Goal: Task Accomplishment & Management: Manage account settings

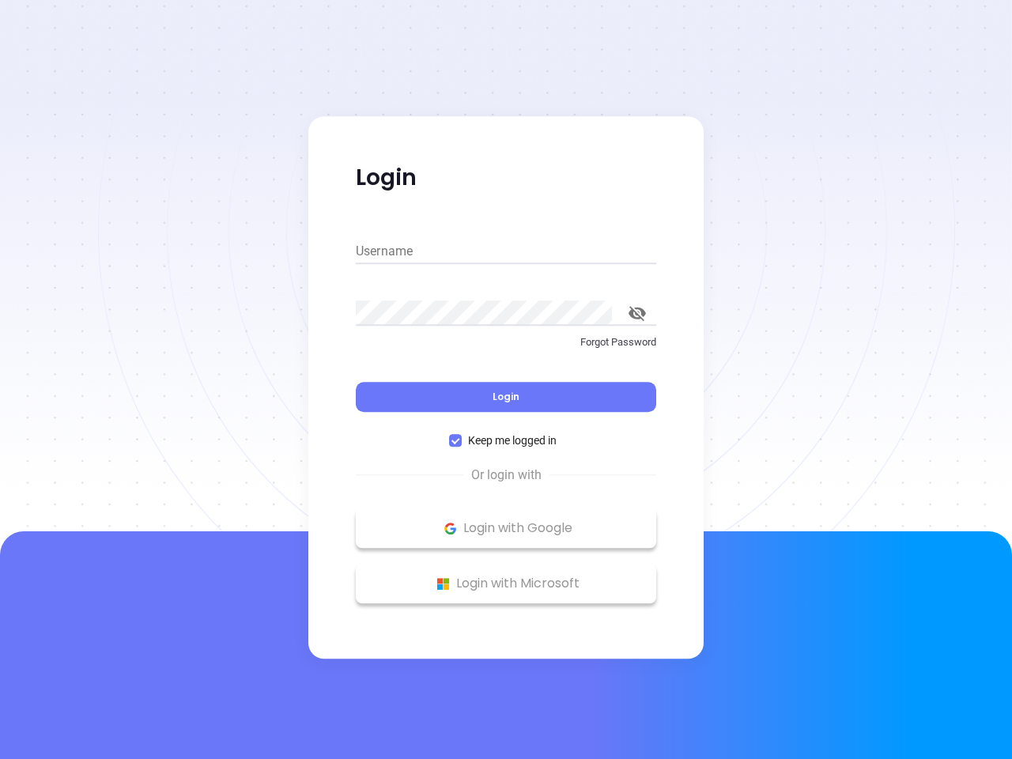
click at [506, 380] on div "Login" at bounding box center [506, 387] width 301 height 49
click at [506, 251] on input "Username" at bounding box center [506, 251] width 301 height 25
click at [637, 313] on icon "toggle password visibility" at bounding box center [637, 313] width 17 height 15
click at [506, 397] on span "Login" at bounding box center [506, 396] width 27 height 13
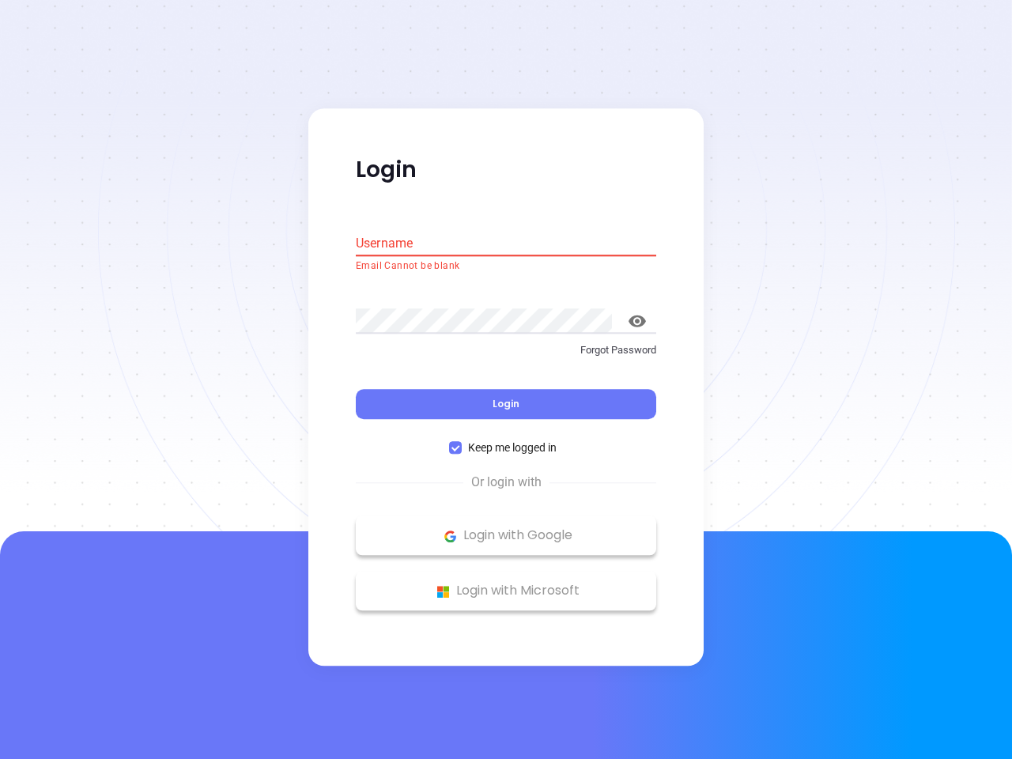
click at [506, 440] on span "Keep me logged in" at bounding box center [512, 448] width 101 height 17
click at [462, 442] on input "Keep me logged in" at bounding box center [455, 448] width 13 height 13
checkbox input "false"
click at [506, 528] on p "Login with Google" at bounding box center [506, 536] width 285 height 24
click at [506, 584] on p "Login with Microsoft" at bounding box center [506, 592] width 285 height 24
